Goal: Download file/media: Obtain a digital file from the website

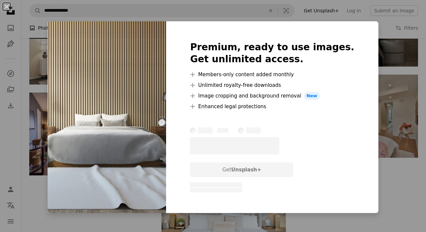
scroll to position [688, 0]
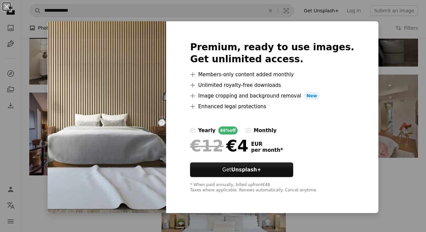
click at [30, 90] on div "An X shape Premium, ready to use images. Get unlimited access. A plus sign Memb…" at bounding box center [213, 116] width 426 height 232
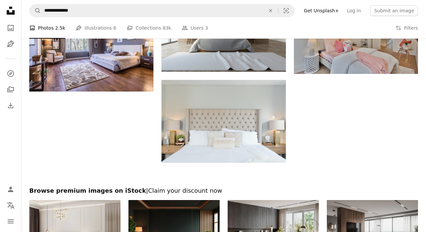
scroll to position [772, 0]
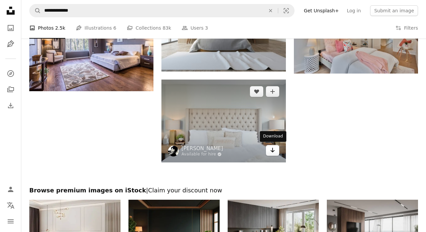
click at [269, 149] on link "Arrow pointing down" at bounding box center [272, 150] width 13 height 11
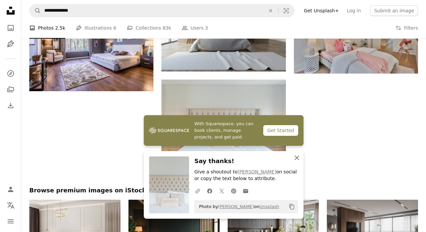
click at [297, 157] on icon "An X shape" at bounding box center [297, 158] width 8 height 8
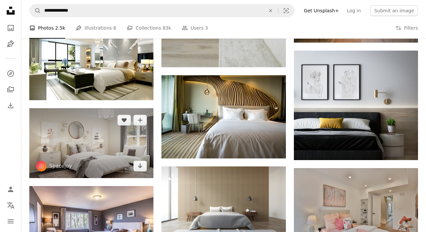
scroll to position [587, 0]
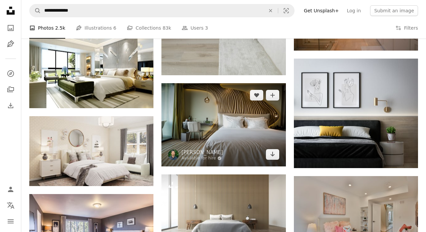
click at [238, 101] on img at bounding box center [223, 124] width 124 height 83
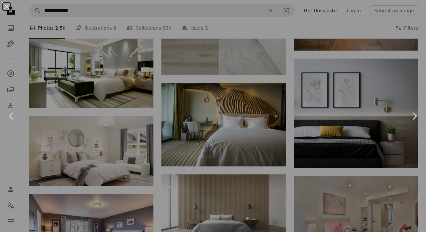
click at [247, 109] on div "An X shape Chevron left Chevron right" at bounding box center [213, 116] width 426 height 232
drag, startPoint x: 257, startPoint y: 143, endPoint x: 426, endPoint y: 107, distance: 173.0
click at [257, 143] on img at bounding box center [223, 124] width 124 height 83
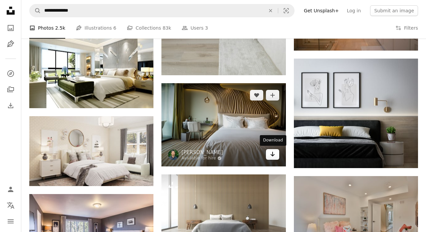
click at [269, 157] on link "Arrow pointing down" at bounding box center [272, 154] width 13 height 11
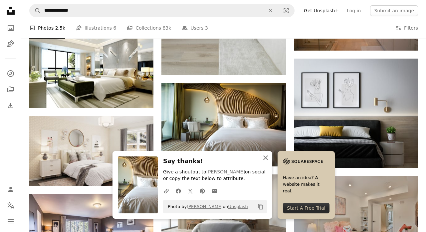
click at [265, 158] on icon "button" at bounding box center [265, 157] width 5 height 5
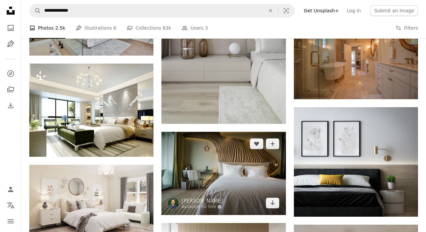
scroll to position [327, 0]
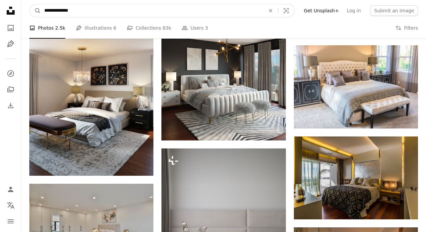
click at [82, 10] on input "**********" at bounding box center [152, 10] width 222 height 13
type input "**********"
click at [35, 11] on button "A magnifying glass" at bounding box center [35, 10] width 11 height 13
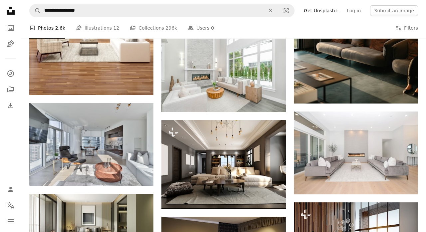
scroll to position [580, 0]
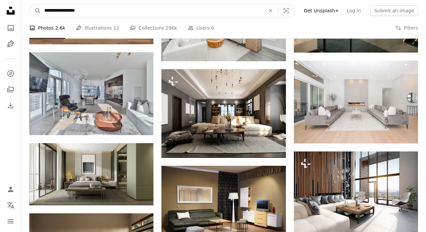
click at [143, 11] on input "**********" at bounding box center [152, 10] width 222 height 13
type input "**********"
click at [35, 11] on button "A magnifying glass" at bounding box center [35, 10] width 11 height 13
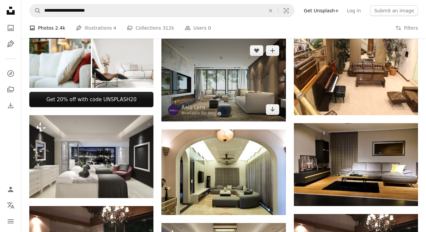
scroll to position [232, 0]
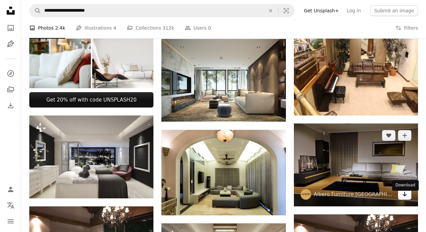
click at [405, 196] on icon "Download" at bounding box center [405, 194] width 4 height 5
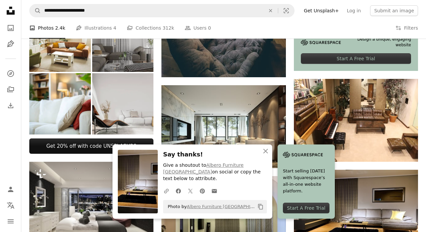
scroll to position [184, 0]
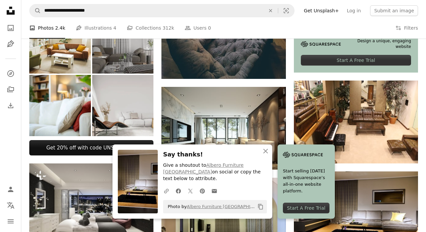
click at [121, 106] on img at bounding box center [123, 106] width 62 height 62
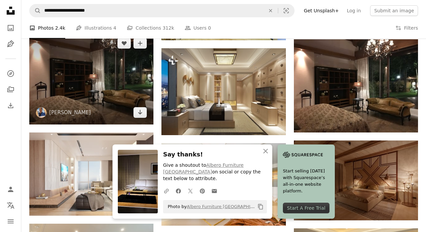
scroll to position [412, 0]
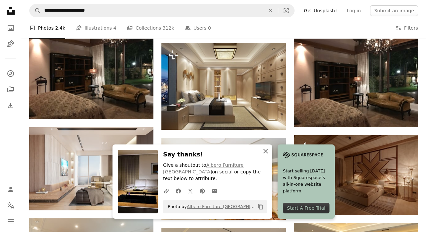
click at [266, 155] on icon "An X shape" at bounding box center [266, 151] width 8 height 8
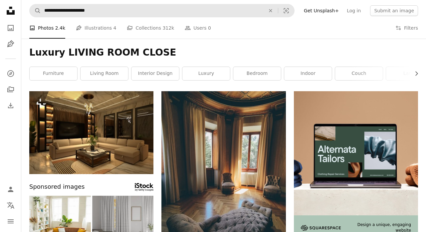
scroll to position [0, 0]
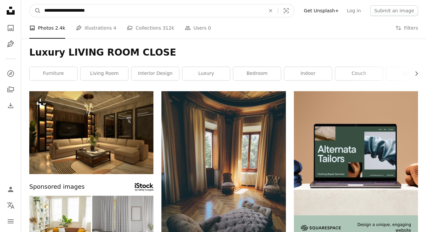
click at [116, 10] on input "**********" at bounding box center [152, 10] width 222 height 13
type input "**********"
click at [35, 11] on button "A magnifying glass" at bounding box center [35, 10] width 11 height 13
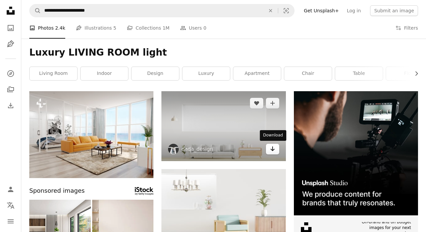
click at [273, 151] on icon "Arrow pointing down" at bounding box center [272, 149] width 5 height 8
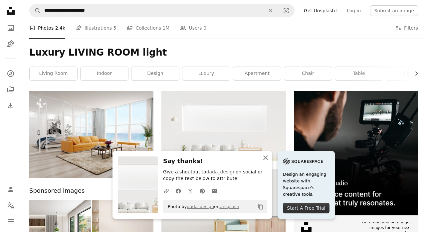
click at [266, 156] on icon "An X shape" at bounding box center [266, 158] width 8 height 8
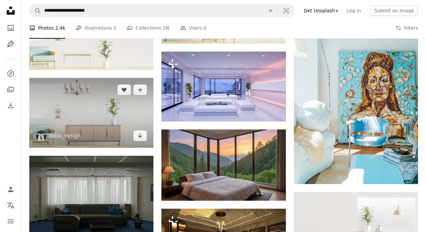
scroll to position [353, 0]
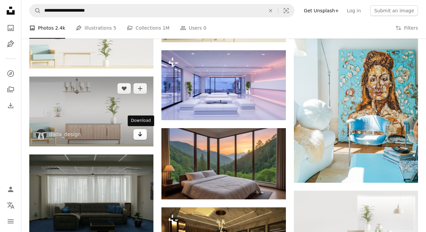
click at [141, 136] on icon "Arrow pointing down" at bounding box center [139, 134] width 5 height 8
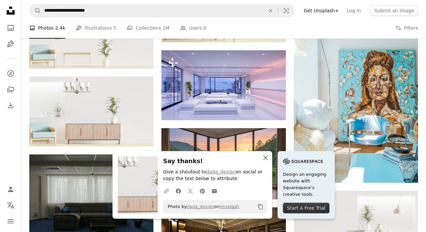
click at [267, 159] on icon "An X shape" at bounding box center [266, 158] width 8 height 8
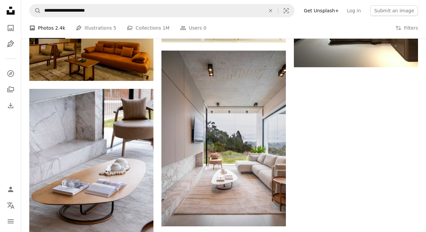
scroll to position [680, 0]
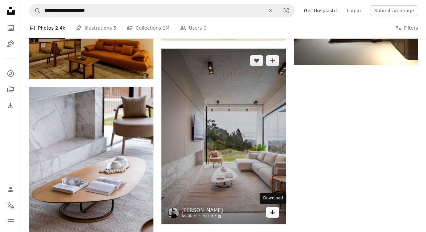
click at [269, 210] on link "Arrow pointing down" at bounding box center [272, 212] width 13 height 11
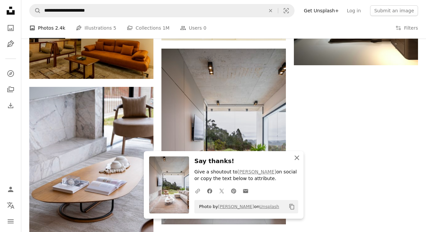
click at [296, 158] on icon "button" at bounding box center [297, 157] width 5 height 5
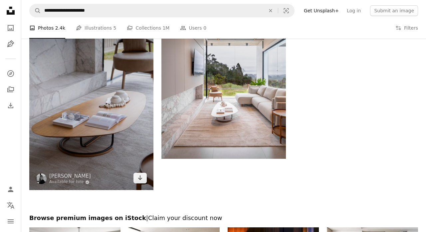
scroll to position [749, 0]
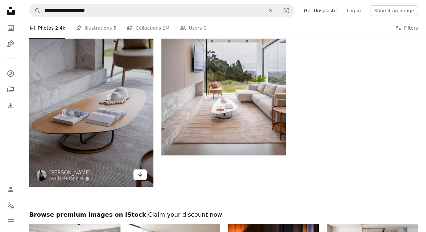
click at [140, 175] on icon "Download" at bounding box center [140, 174] width 4 height 5
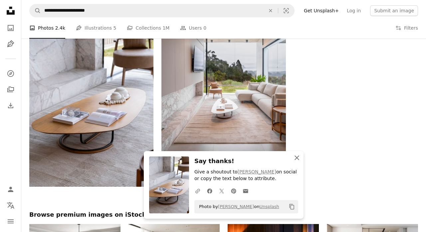
click at [297, 157] on icon "An X shape" at bounding box center [297, 158] width 8 height 8
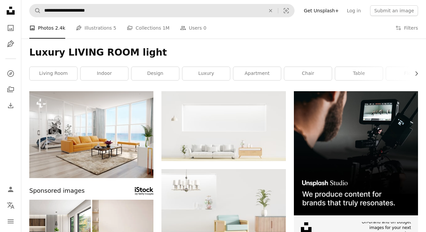
scroll to position [0, 0]
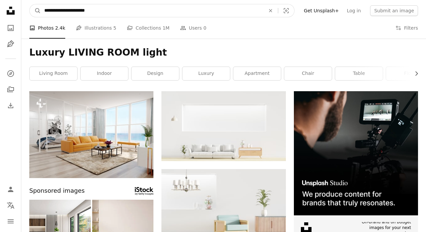
drag, startPoint x: 58, startPoint y: 12, endPoint x: 6, endPoint y: 14, distance: 52.0
click at [55, 12] on input "**********" at bounding box center [152, 10] width 222 height 13
drag, startPoint x: 55, startPoint y: 9, endPoint x: 38, endPoint y: 10, distance: 16.3
click at [38, 10] on form "**********" at bounding box center [161, 10] width 265 height 13
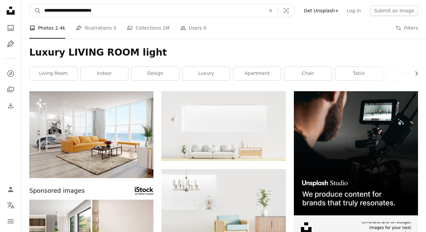
drag, startPoint x: 111, startPoint y: 9, endPoint x: 95, endPoint y: 9, distance: 15.7
click at [95, 9] on input "**********" at bounding box center [152, 10] width 222 height 13
type input "**********"
click at [35, 11] on button "A magnifying glass" at bounding box center [35, 10] width 11 height 13
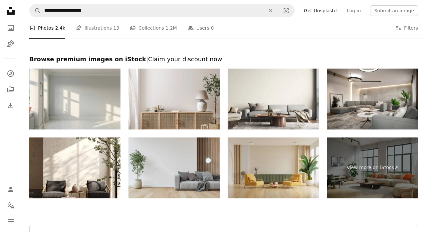
scroll to position [875, 0]
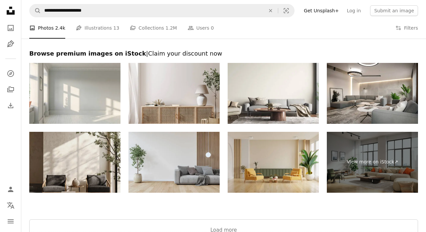
click at [79, 168] on img at bounding box center [74, 162] width 91 height 61
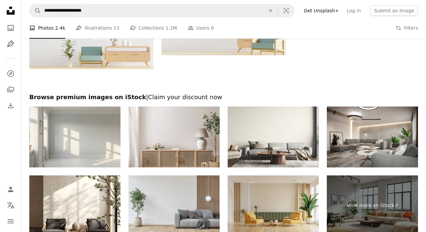
scroll to position [821, 0]
